Goal: Information Seeking & Learning: Learn about a topic

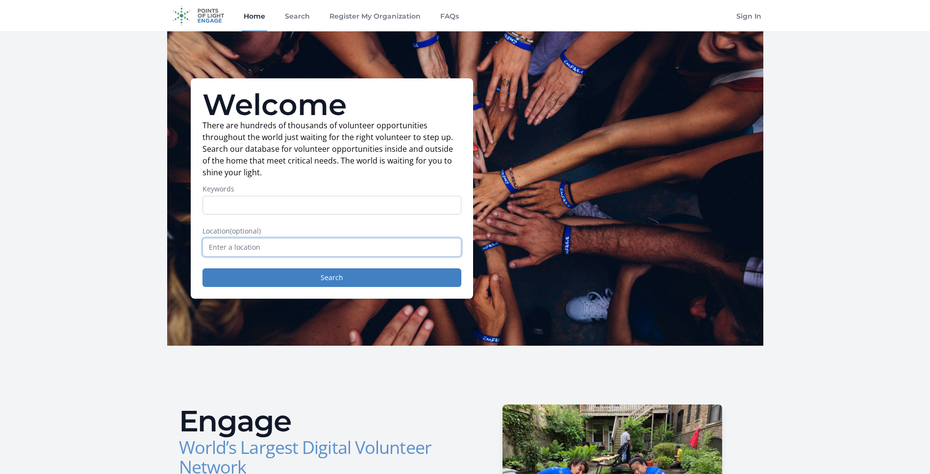
click at [291, 246] on input "text" at bounding box center [331, 247] width 259 height 19
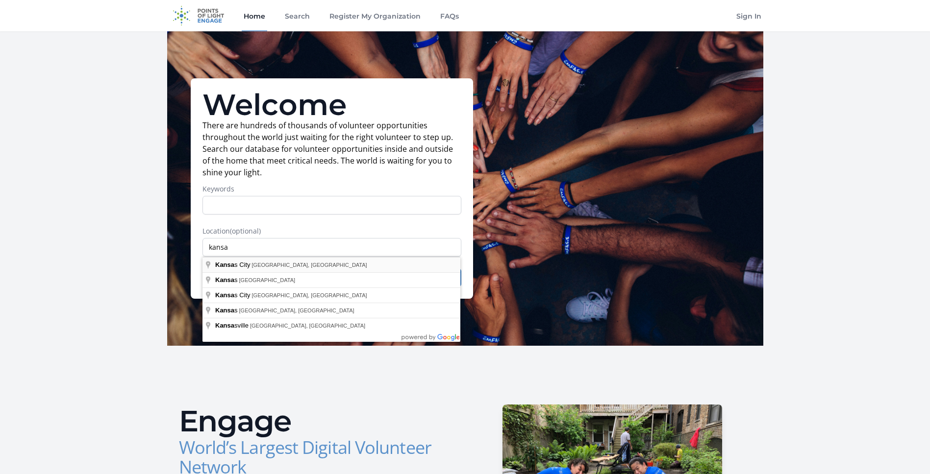
type input "[US_STATE][GEOGRAPHIC_DATA], [GEOGRAPHIC_DATA], [GEOGRAPHIC_DATA]"
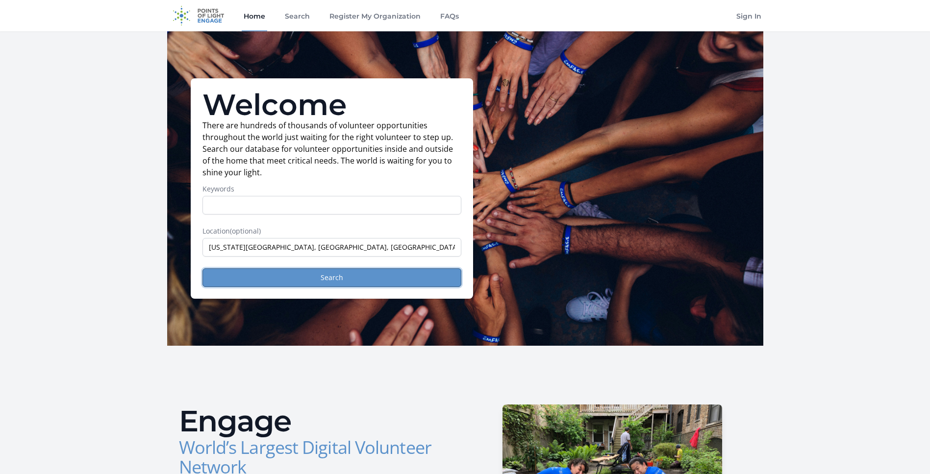
click at [398, 279] on button "Search" at bounding box center [331, 278] width 259 height 19
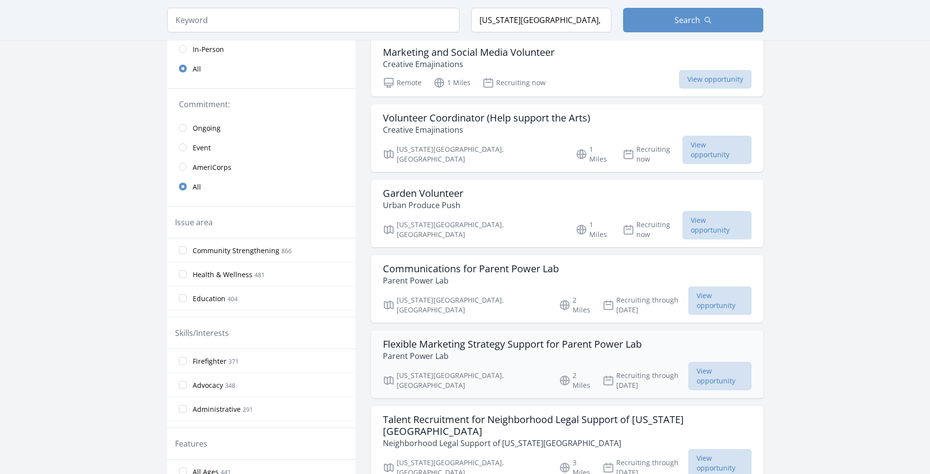
scroll to position [196, 0]
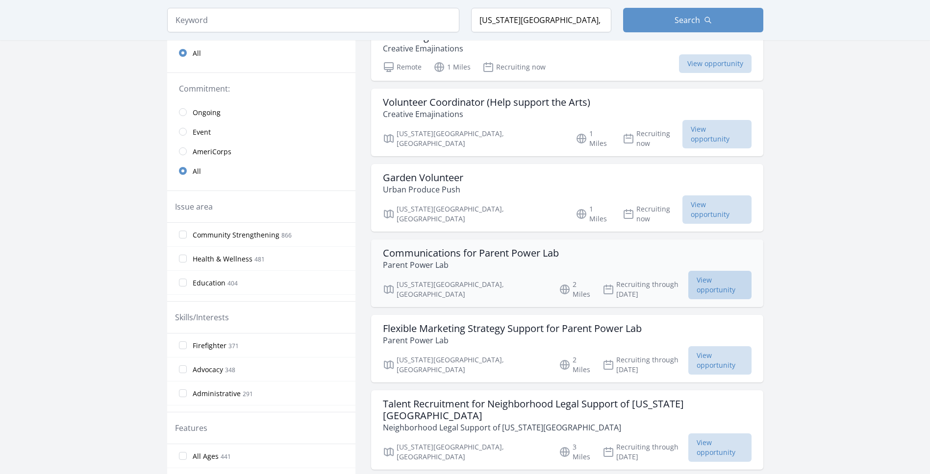
click at [706, 271] on span "View opportunity" at bounding box center [719, 285] width 63 height 28
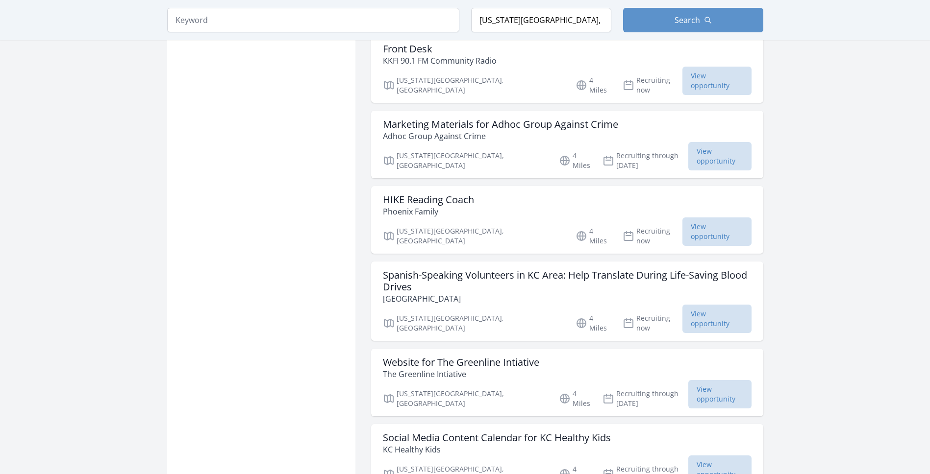
scroll to position [1029, 0]
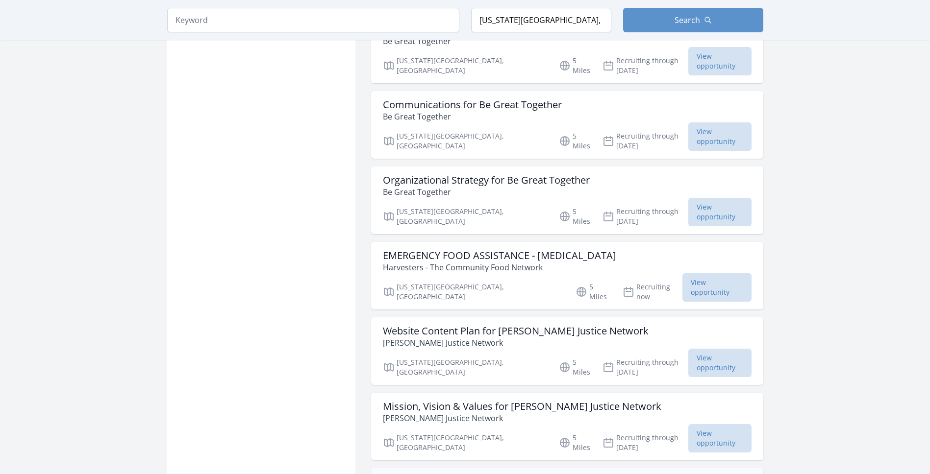
scroll to position [1814, 0]
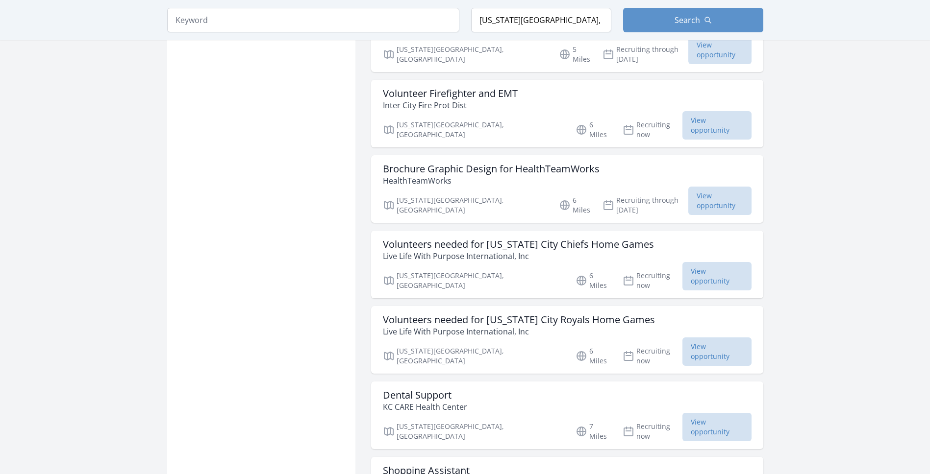
scroll to position [2206, 0]
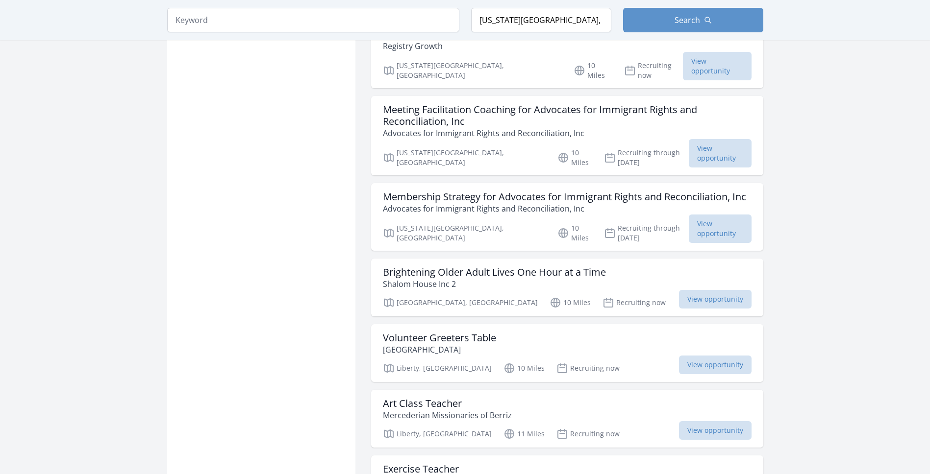
scroll to position [3676, 0]
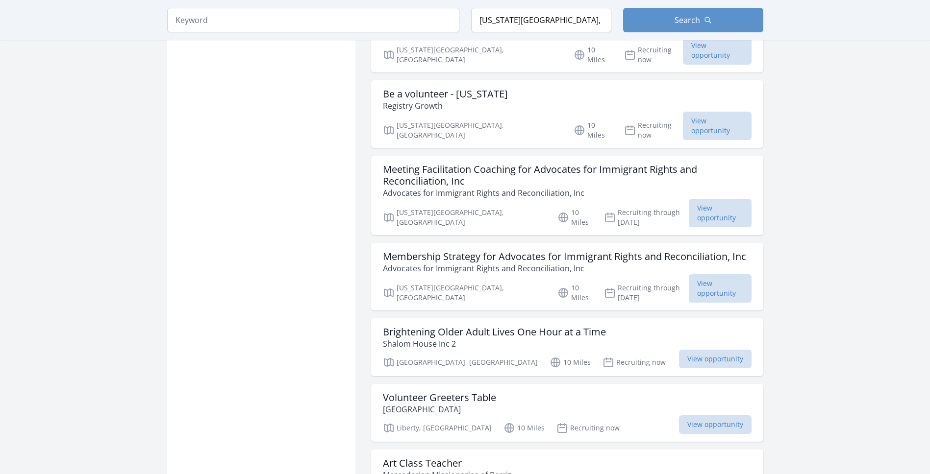
scroll to position [3382, 0]
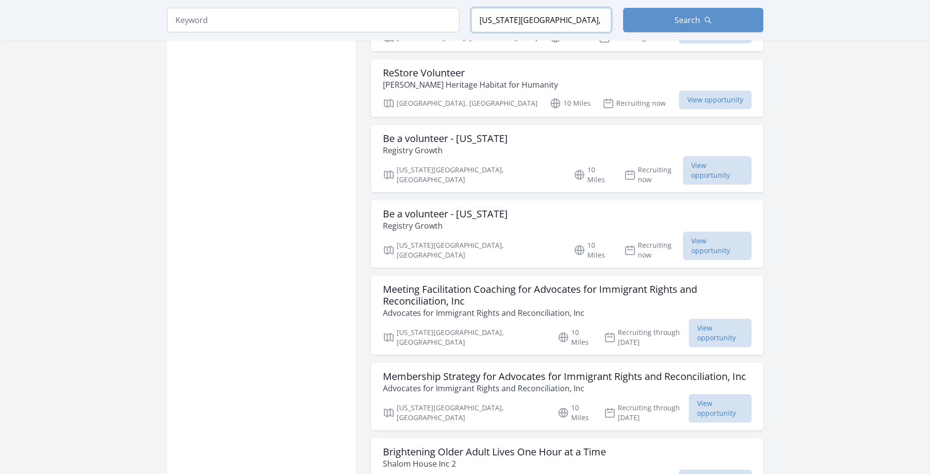
click at [551, 21] on input "Kansas City, MO, USA" at bounding box center [541, 20] width 140 height 25
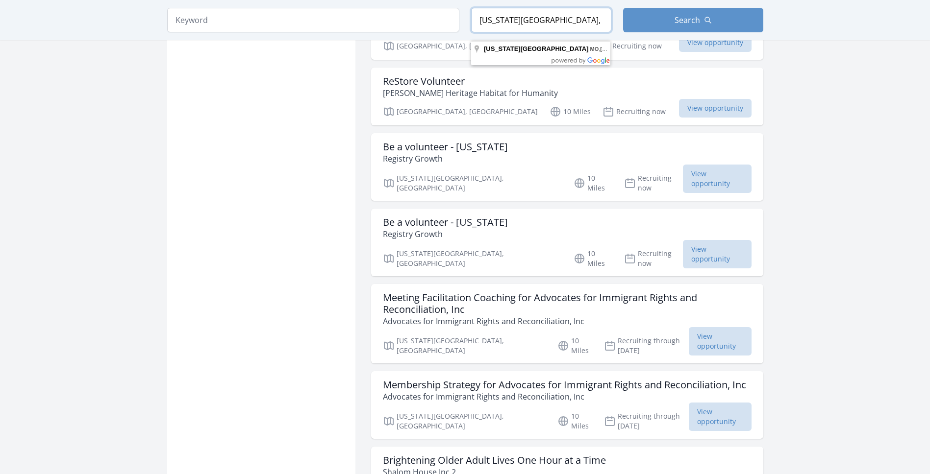
drag, startPoint x: 559, startPoint y: 19, endPoint x: 434, endPoint y: 8, distance: 125.5
click at [436, 8] on form "Keyword Location Kansas City, MO, USA Search" at bounding box center [465, 20] width 596 height 25
type input "Grain Valley, MO, USA"
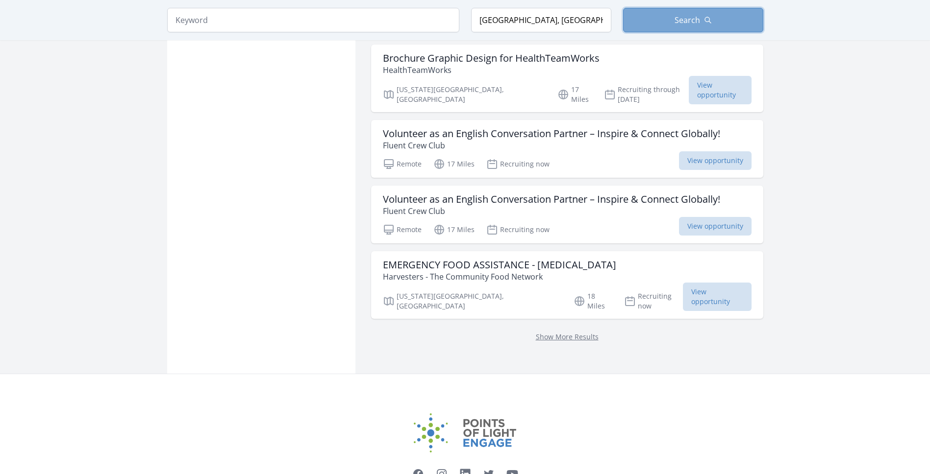
click at [726, 30] on button "Search" at bounding box center [693, 20] width 140 height 25
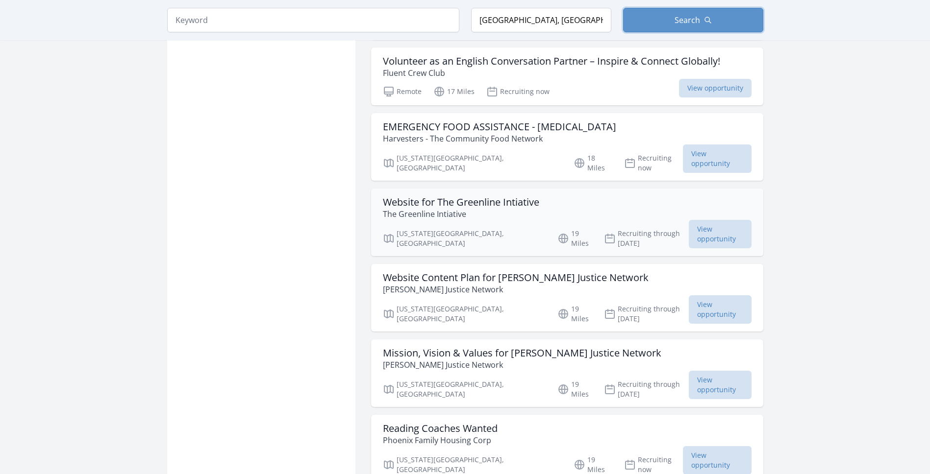
scroll to position [1372, 0]
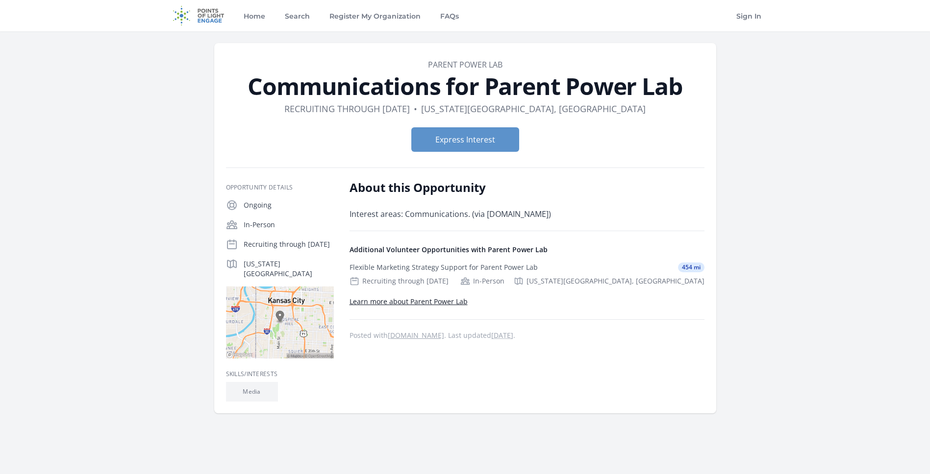
click at [439, 305] on link "Learn more about Parent Power Lab" at bounding box center [408, 301] width 118 height 9
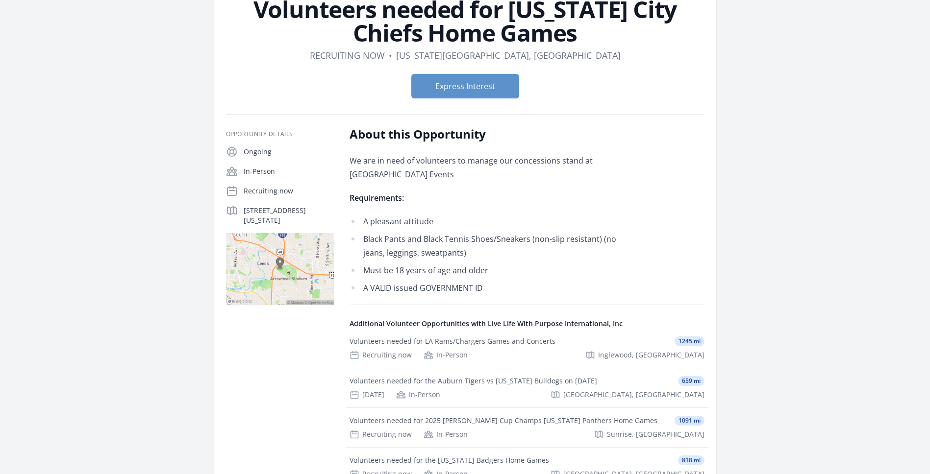
scroll to position [49, 0]
